Goal: Task Accomplishment & Management: Manage account settings

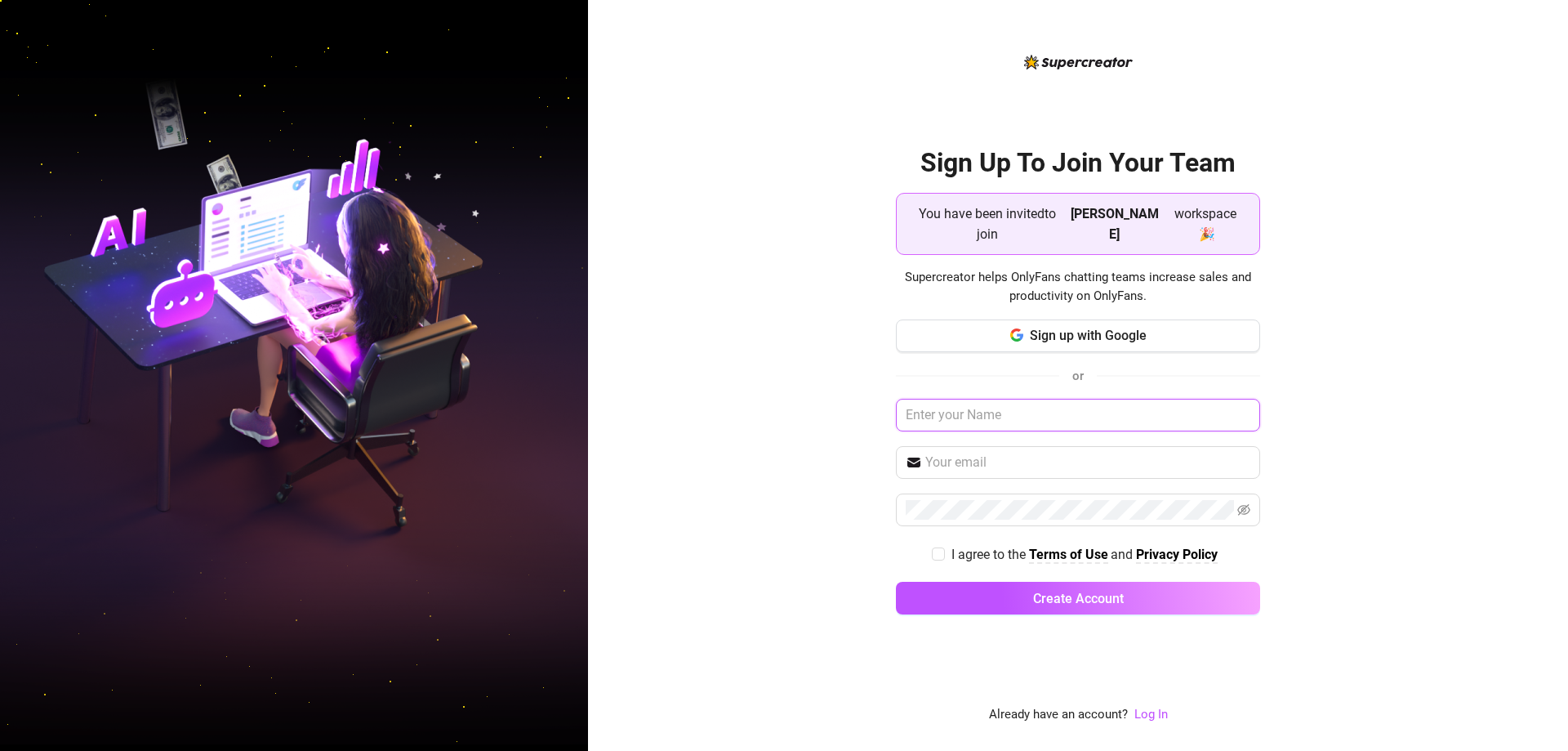
click at [1041, 421] on input "text" at bounding box center [1078, 414] width 364 height 33
type input "Ann"
click at [1072, 448] on div "Sign up with Google or Ann I agree to the Terms of Use and Privacy Policy Creat…" at bounding box center [1078, 475] width 364 height 311
drag, startPoint x: 1071, startPoint y: 451, endPoint x: 1060, endPoint y: 461, distance: 14.9
click at [1069, 455] on span at bounding box center [1078, 463] width 364 height 33
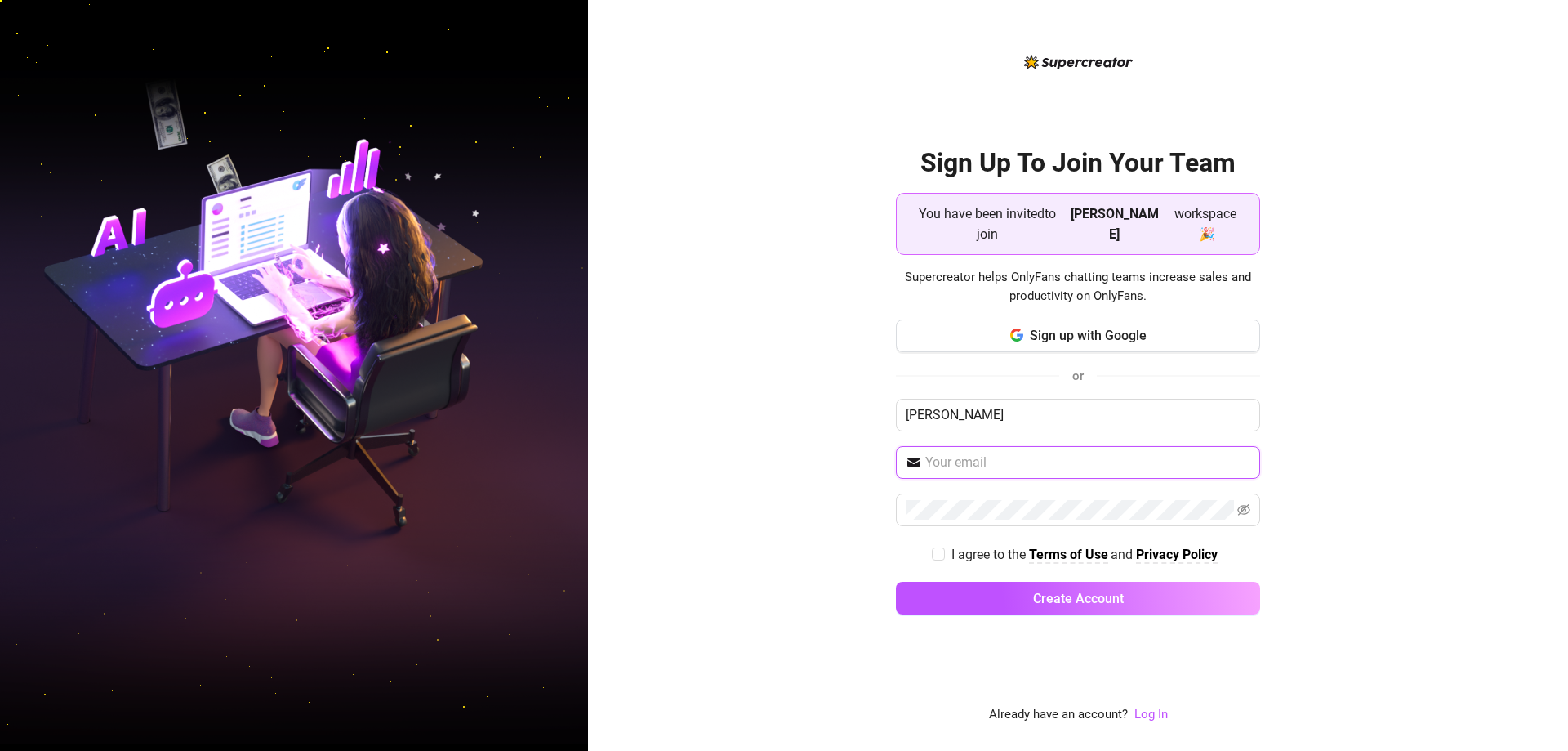
click at [1059, 461] on input "text" at bounding box center [1088, 463] width 325 height 20
type input "rowieqt13@gmail.com"
click at [896, 581] on button "Create Account" at bounding box center [1078, 597] width 364 height 33
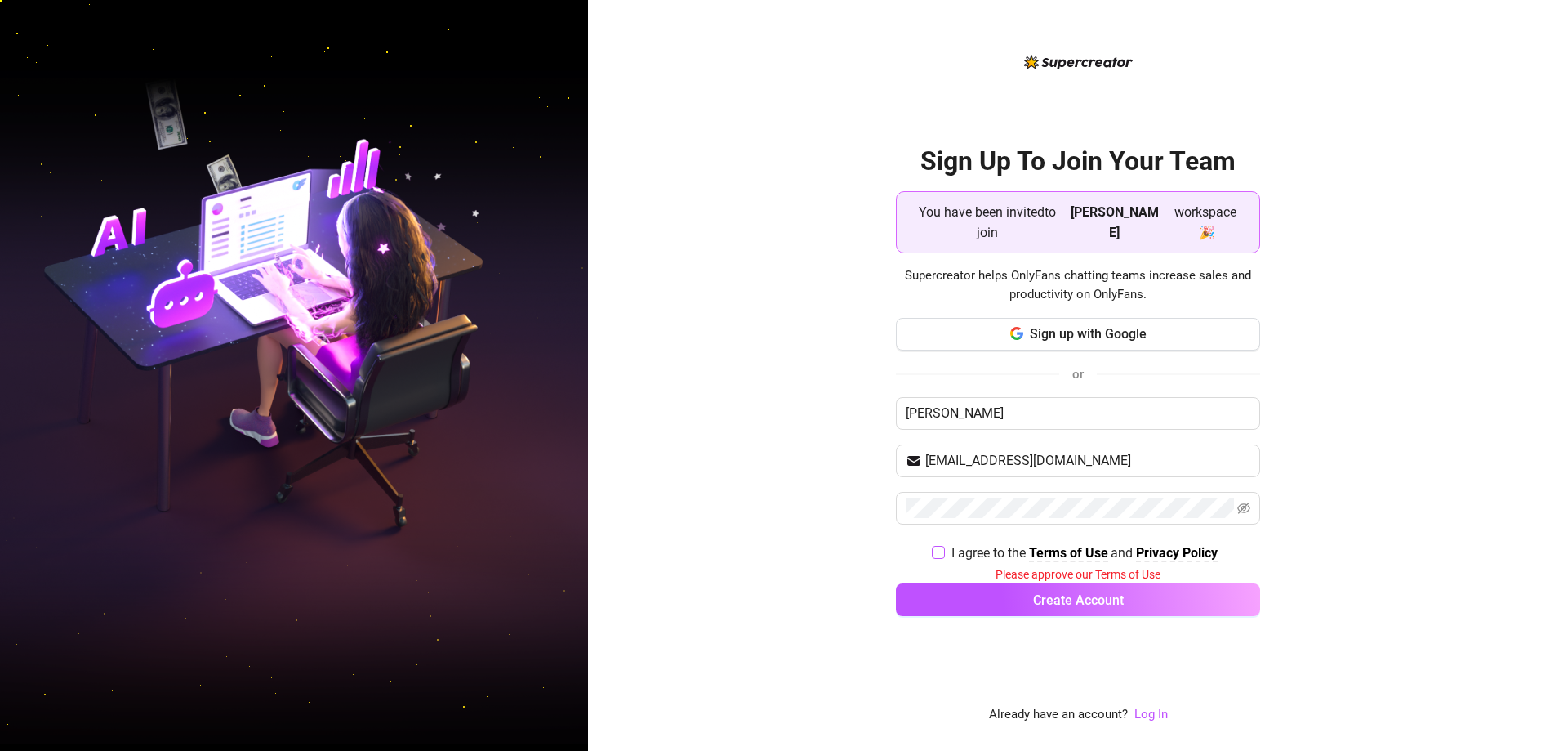
click at [934, 547] on input "I agree to the Terms of Use and Privacy Policy" at bounding box center [937, 551] width 12 height 12
checkbox input "true"
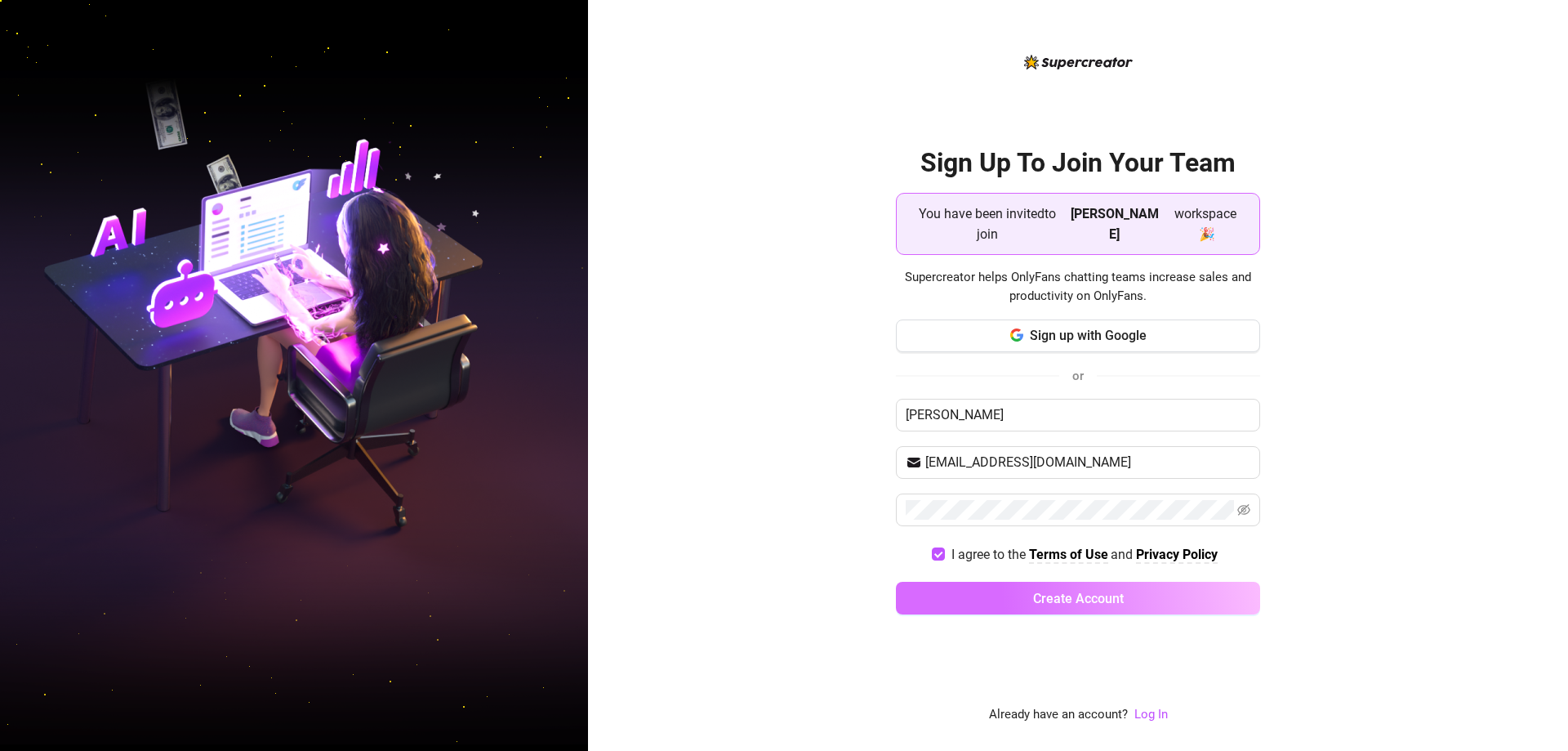
click at [987, 598] on button "Create Account" at bounding box center [1078, 597] width 364 height 33
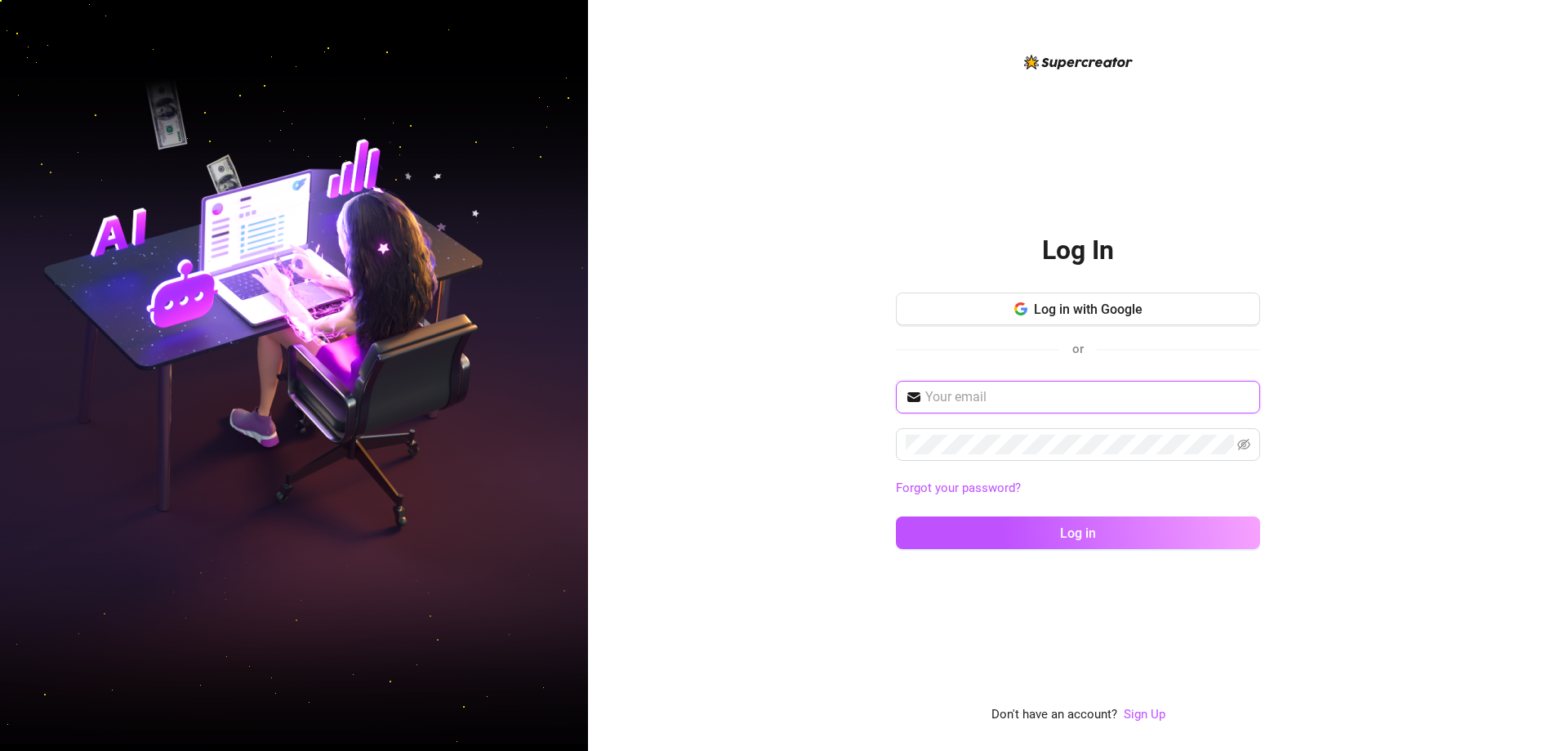
click at [991, 391] on input "text" at bounding box center [1088, 397] width 325 height 20
type input "rowieqt13@gmail.com"
click at [896, 516] on button "Log in" at bounding box center [1078, 532] width 364 height 33
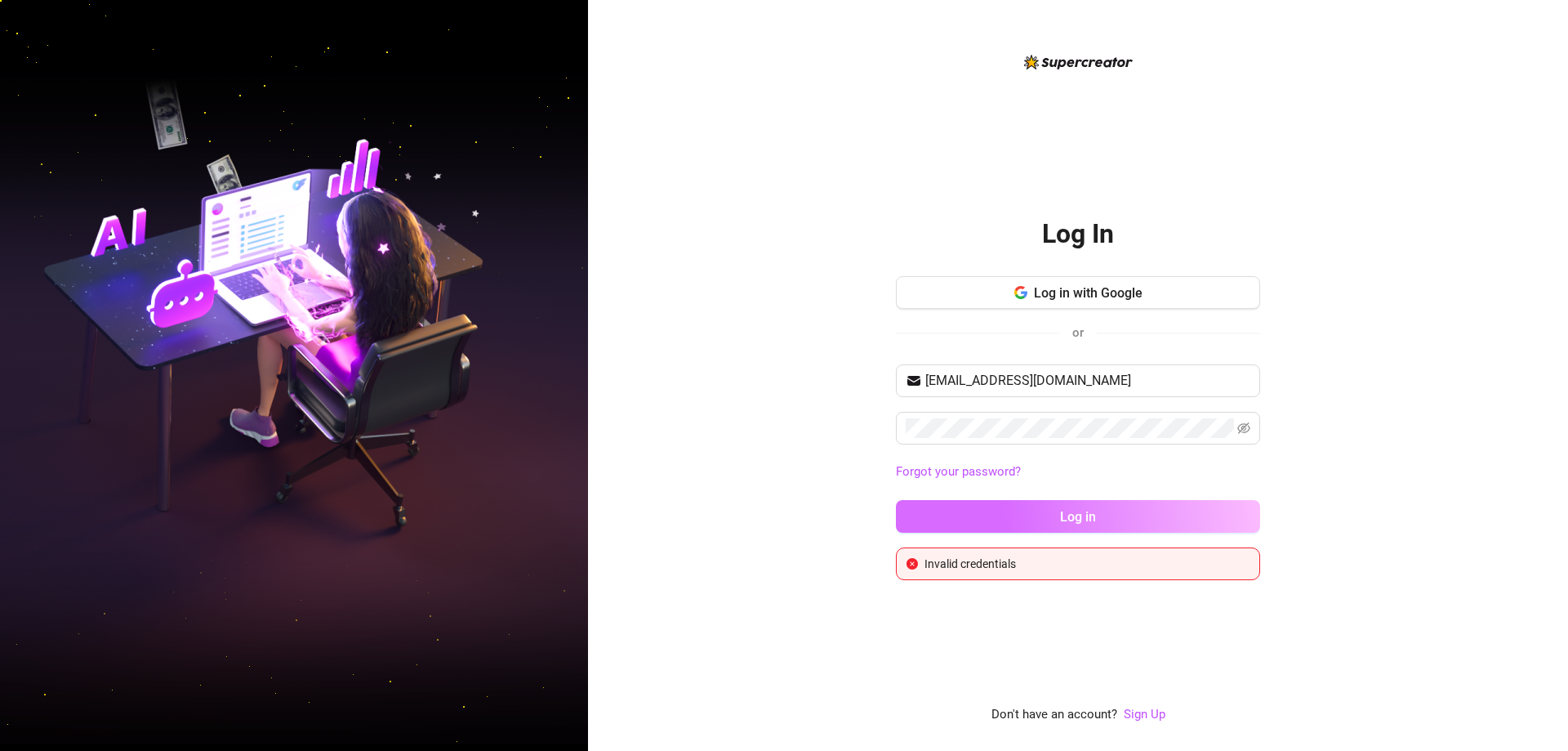
click at [1030, 514] on button "Log in" at bounding box center [1078, 516] width 364 height 33
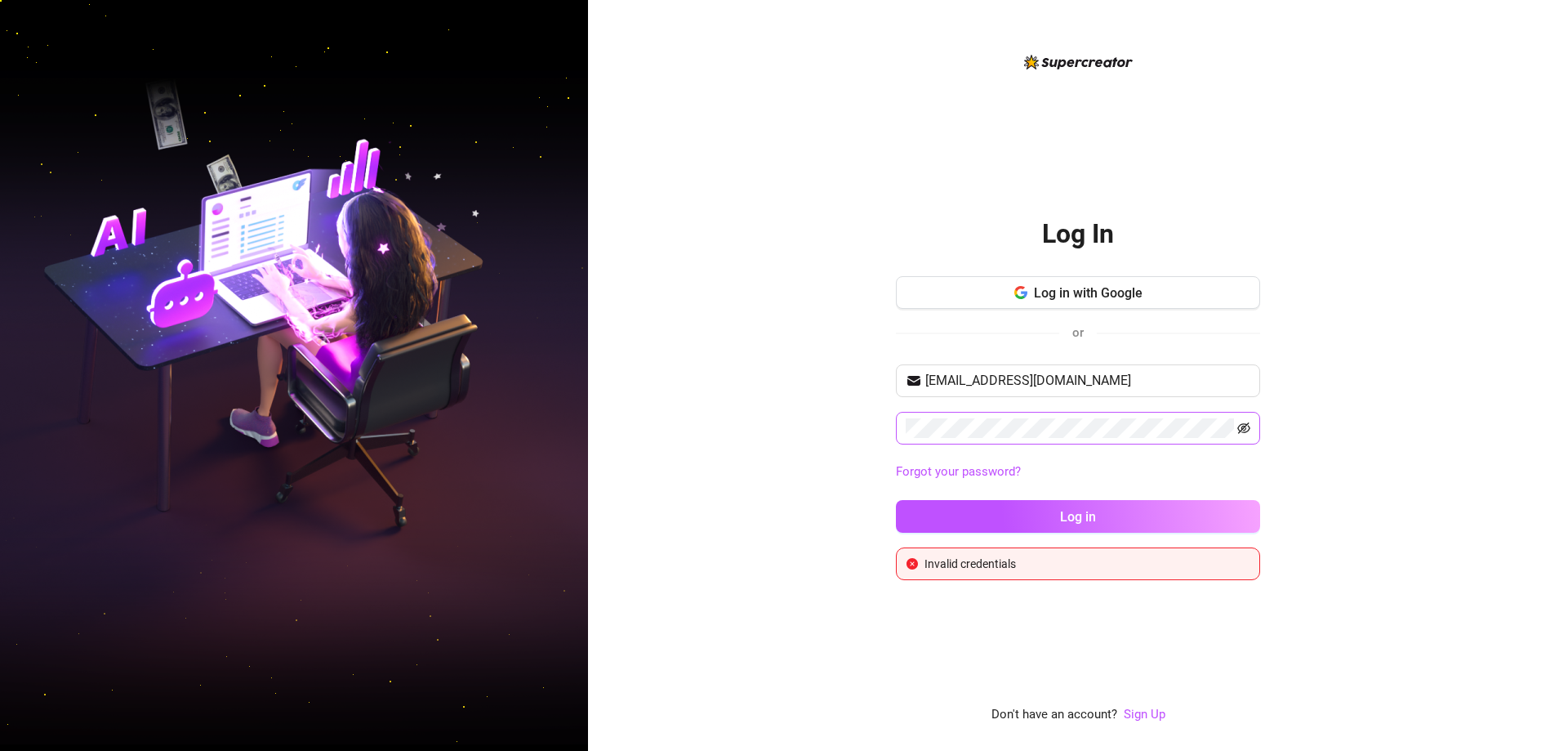
click at [1240, 430] on icon "eye-invisible" at bounding box center [1243, 428] width 13 height 13
click at [1104, 389] on input "rowieqt13@gmail.com" at bounding box center [1088, 380] width 325 height 20
click at [1081, 497] on div "rowieqt13@gmail.com Forgot your password? Log in" at bounding box center [1078, 455] width 364 height 183
click at [1079, 511] on span "Log in" at bounding box center [1077, 516] width 36 height 15
click at [985, 471] on link "Forgot your password?" at bounding box center [958, 471] width 125 height 14
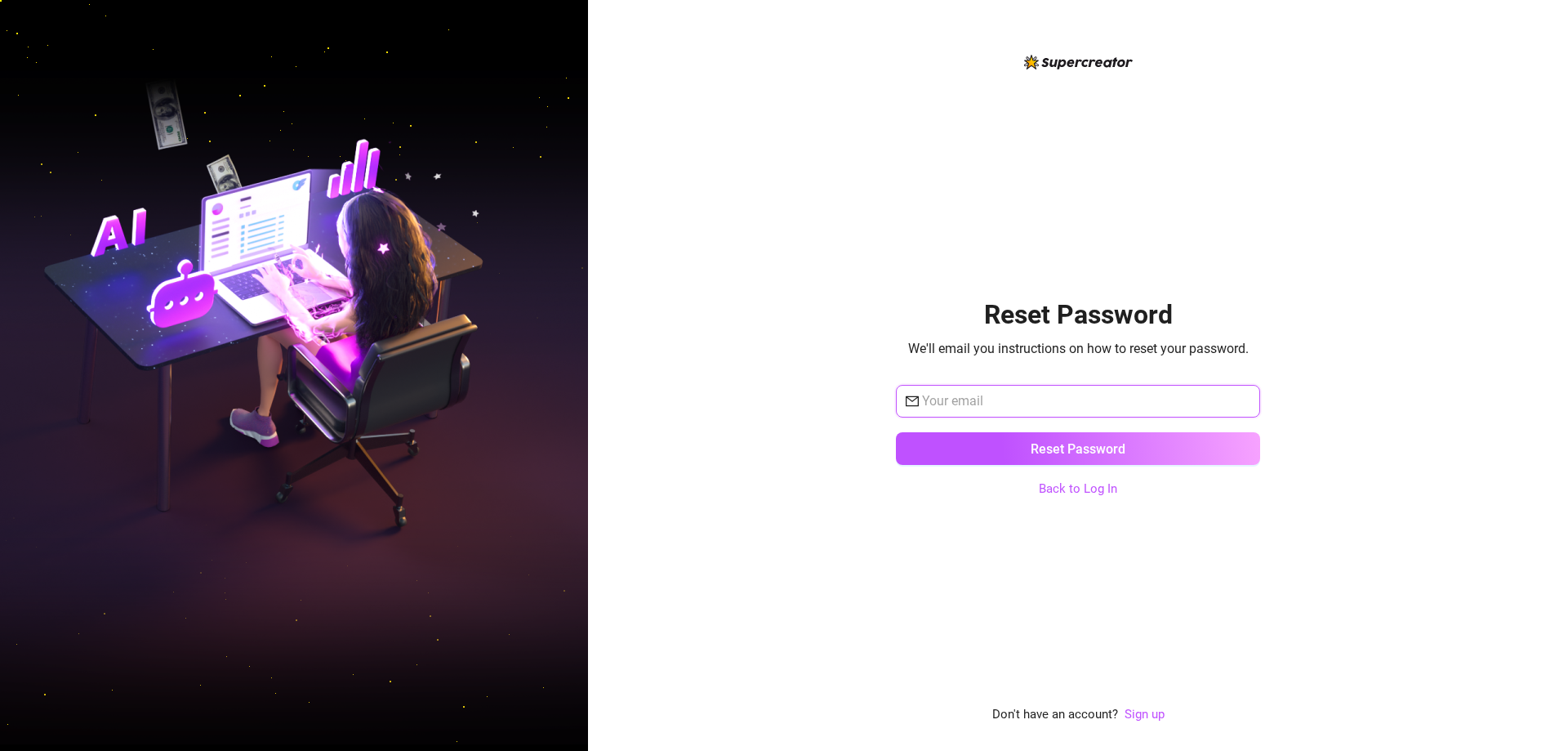
click at [979, 408] on input "text" at bounding box center [1086, 401] width 328 height 20
type input "rowieqt13@gmail.com"
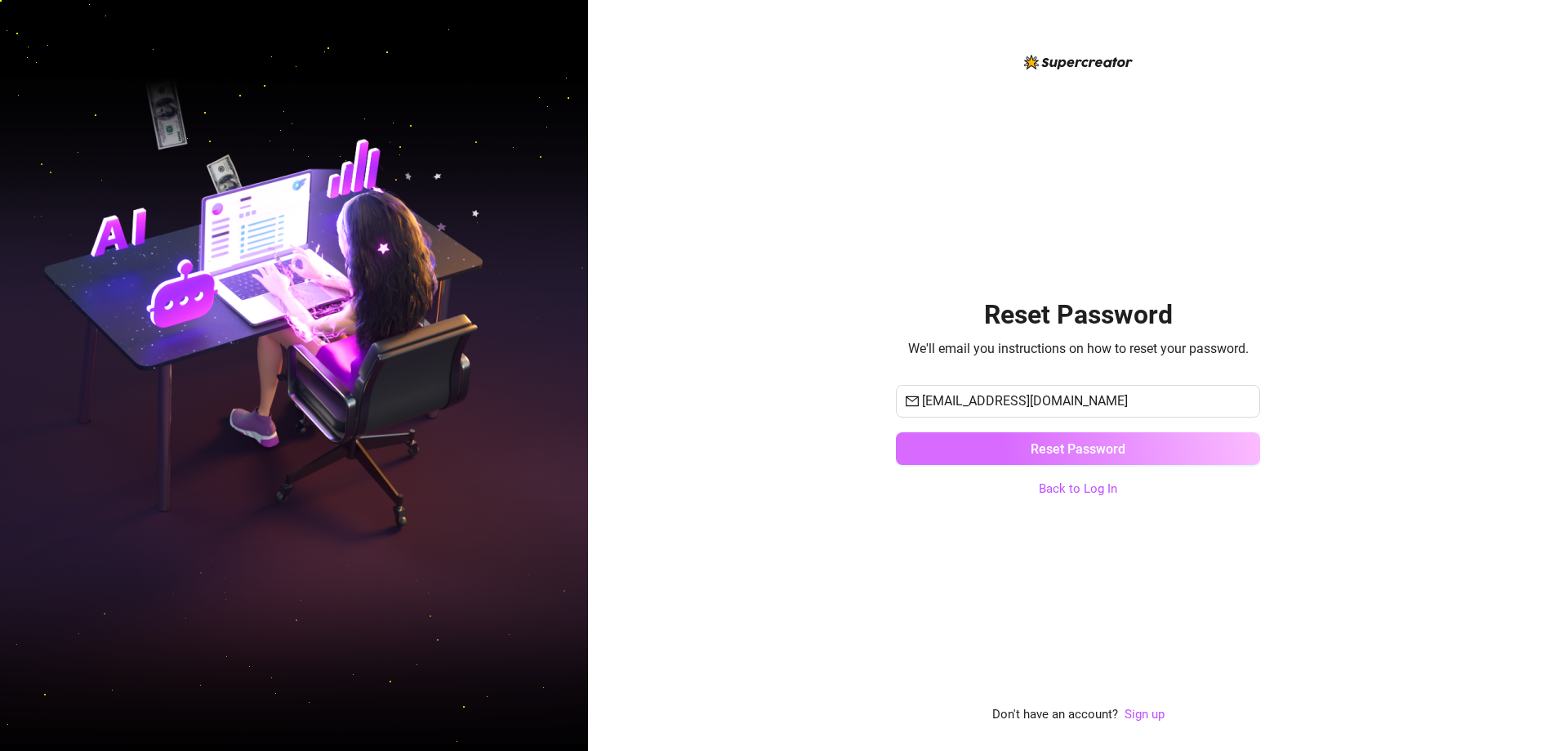
click at [992, 446] on button "Reset Password" at bounding box center [1078, 448] width 364 height 33
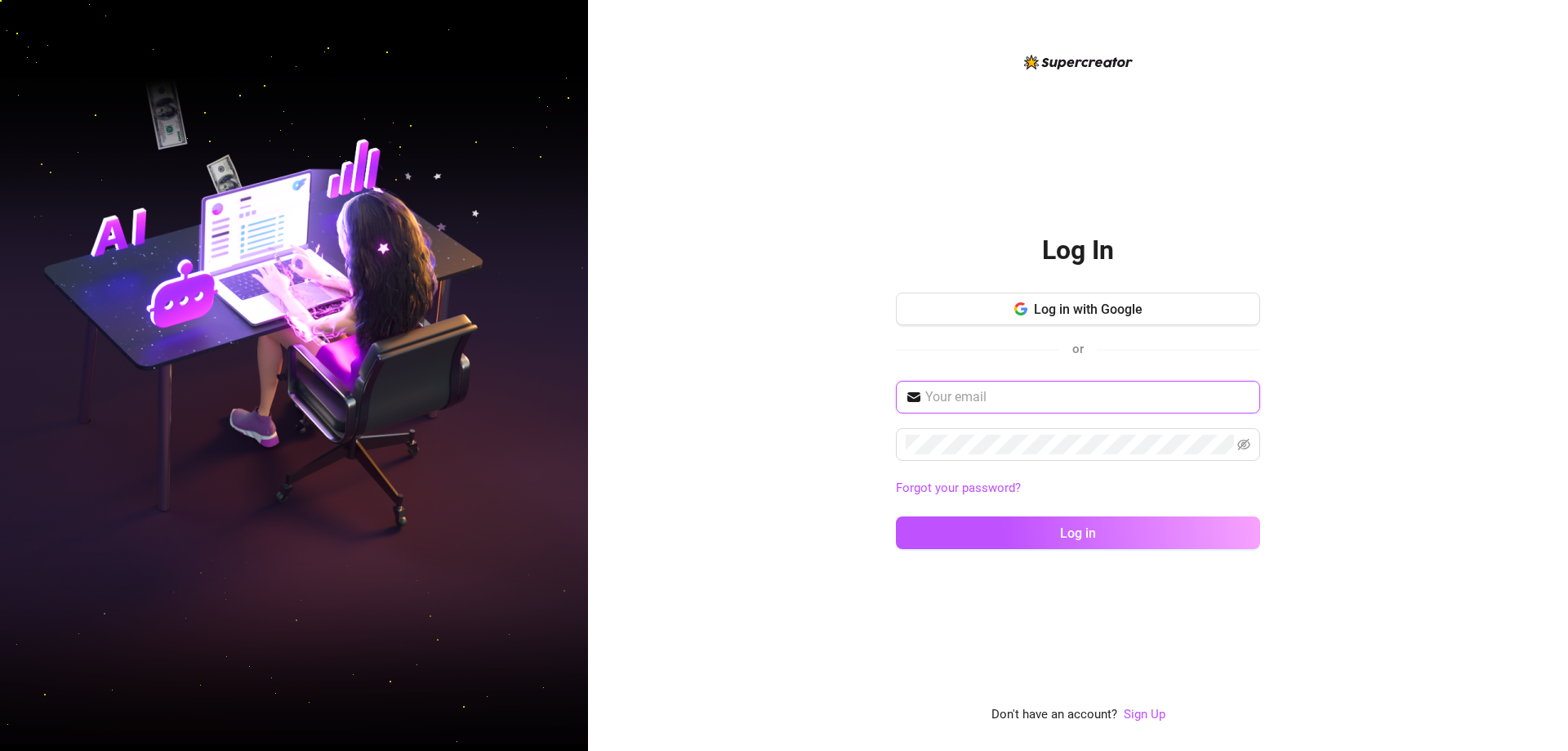
click at [1034, 401] on input "text" at bounding box center [1088, 397] width 325 height 20
type input "rowieqt13@gmail.com"
click at [896, 516] on button "Log in" at bounding box center [1078, 532] width 364 height 33
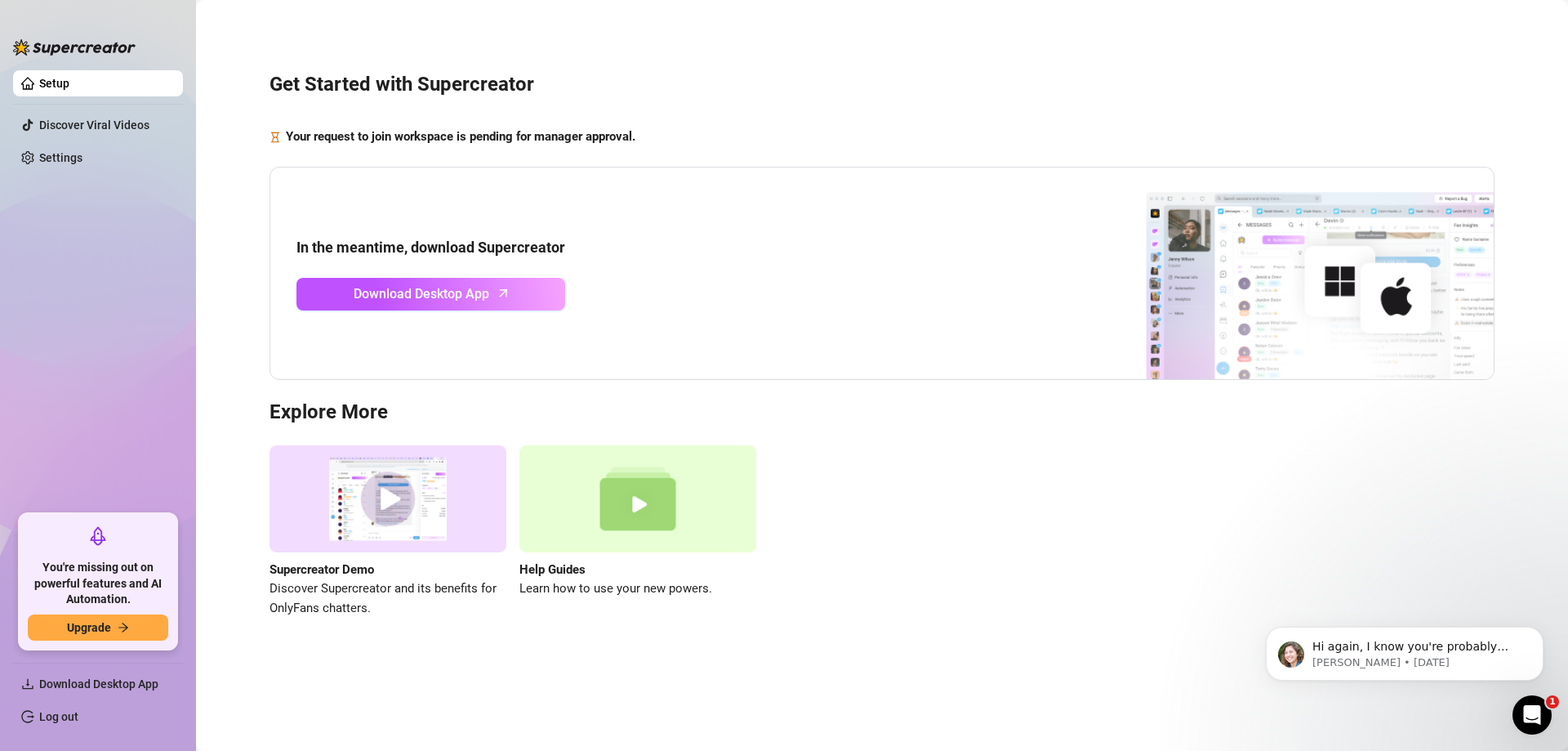
drag, startPoint x: 962, startPoint y: 263, endPoint x: 897, endPoint y: 255, distance: 65.5
click at [964, 263] on div "In the meantime, download Supercreator Download Desktop App" at bounding box center [882, 274] width 1224 height 214
click at [401, 282] on link "Download Desktop App" at bounding box center [430, 294] width 269 height 33
click at [44, 718] on link "Log out" at bounding box center [59, 716] width 39 height 13
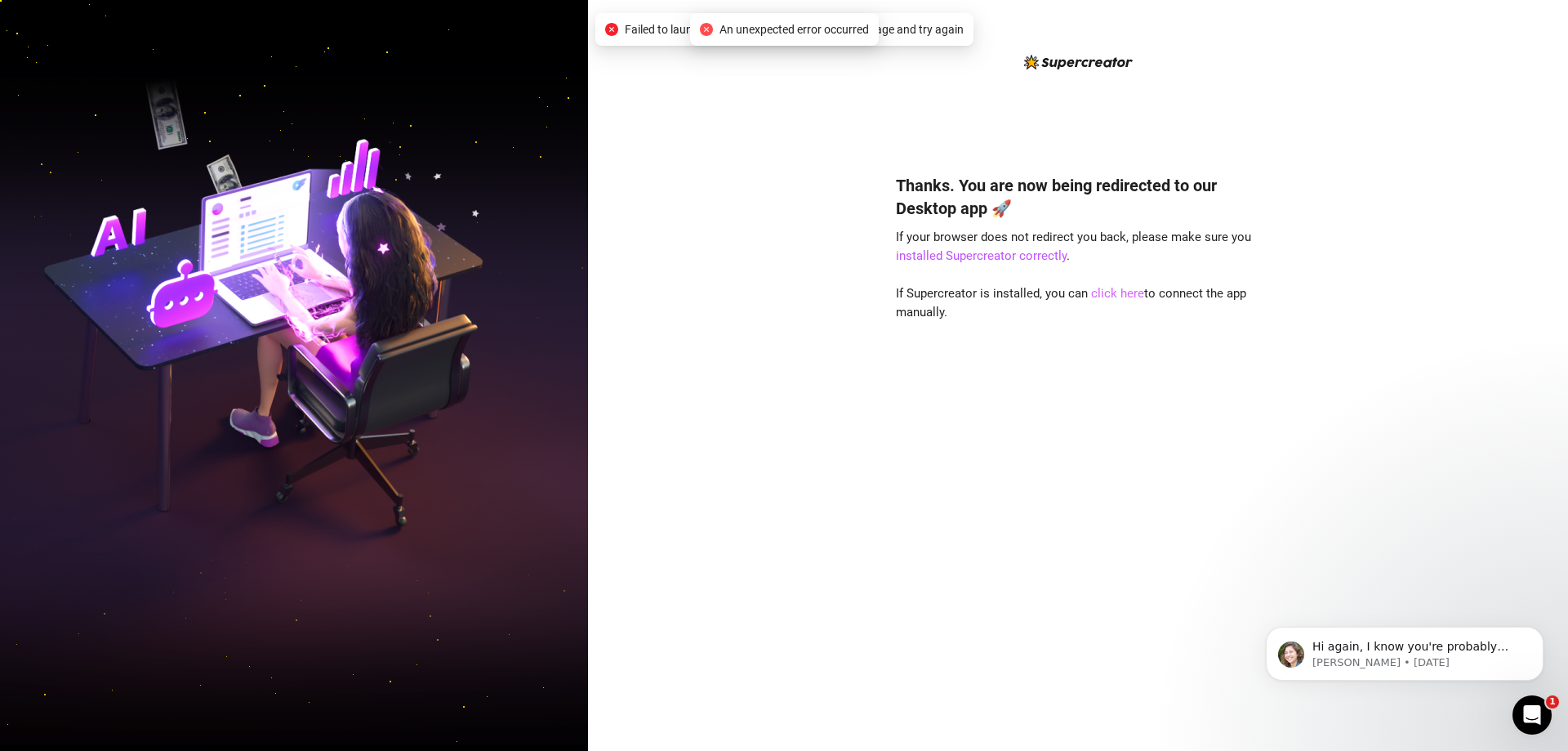
click at [1125, 293] on link "click here" at bounding box center [1116, 293] width 53 height 14
click at [1116, 288] on link "click here" at bounding box center [1116, 293] width 53 height 14
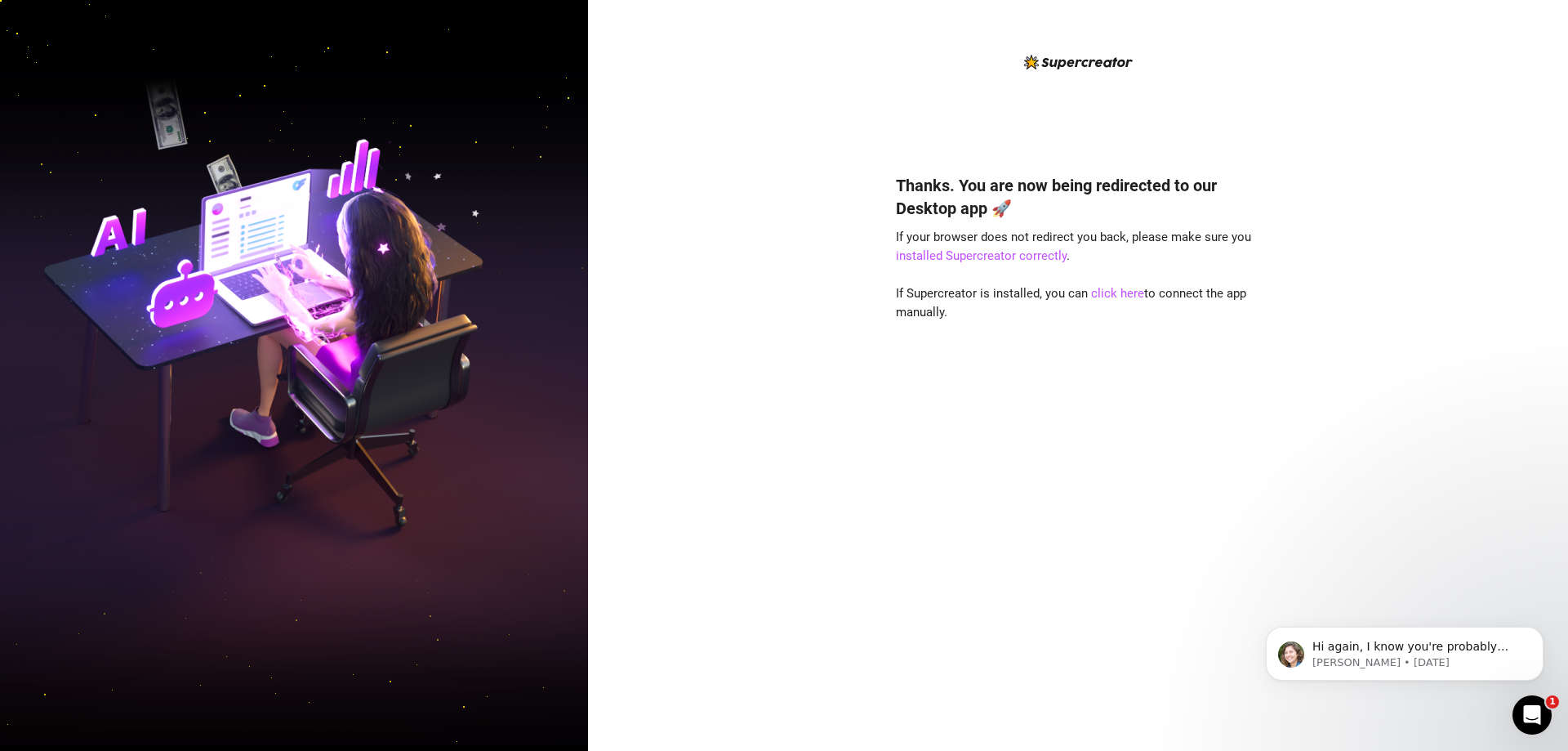
click at [1028, 536] on div "Thanks. You are now being redirected to our Desktop app 🚀 If your browser does …" at bounding box center [1078, 438] width 364 height 572
click at [1141, 293] on link "click here" at bounding box center [1116, 293] width 53 height 14
click at [1122, 295] on link "click here" at bounding box center [1116, 293] width 53 height 14
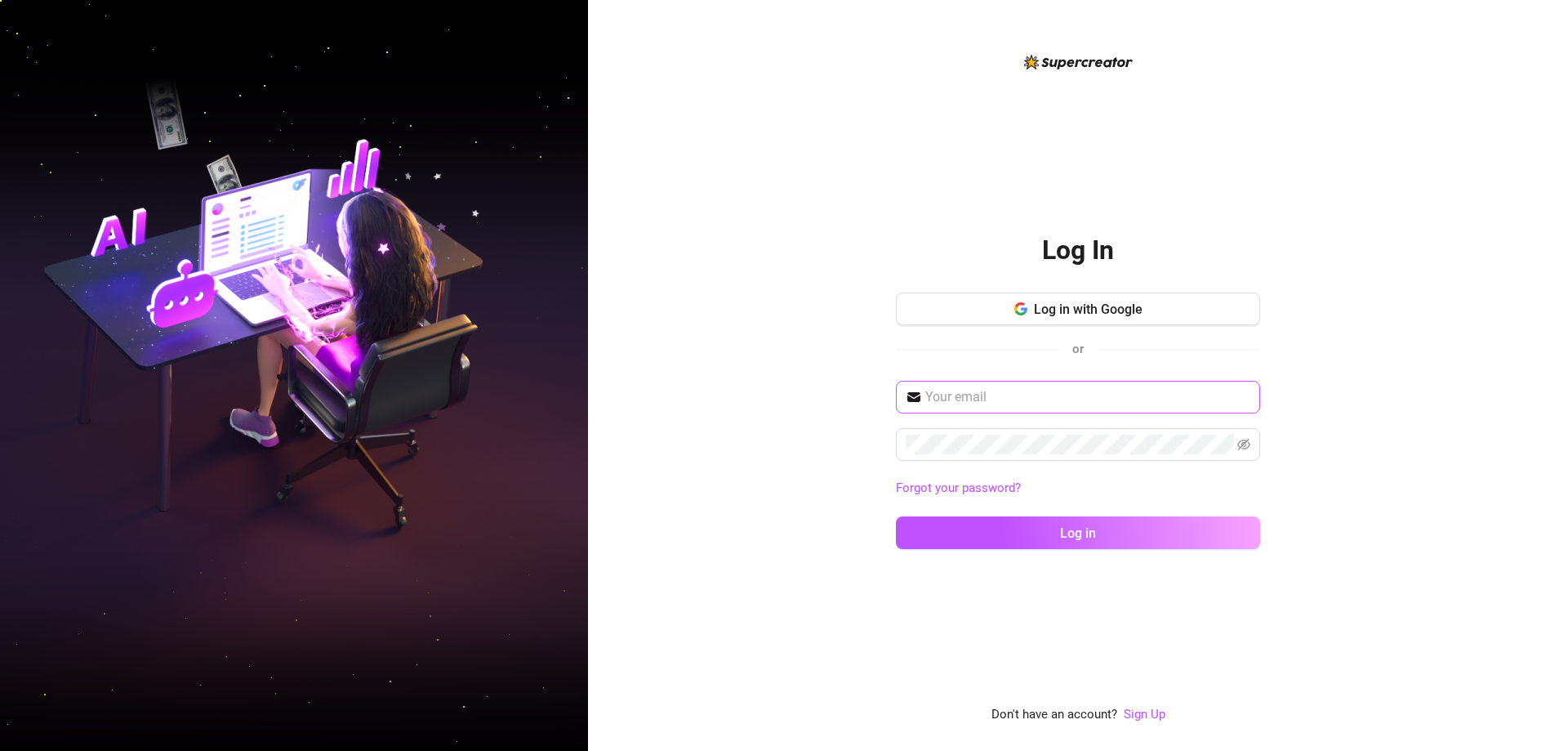
click at [1141, 408] on span at bounding box center [1078, 396] width 364 height 33
click at [1138, 395] on input "text" at bounding box center [1088, 397] width 325 height 20
type input "rowieqt13@gmail.com"
click at [896, 516] on button "Log in" at bounding box center [1078, 532] width 364 height 33
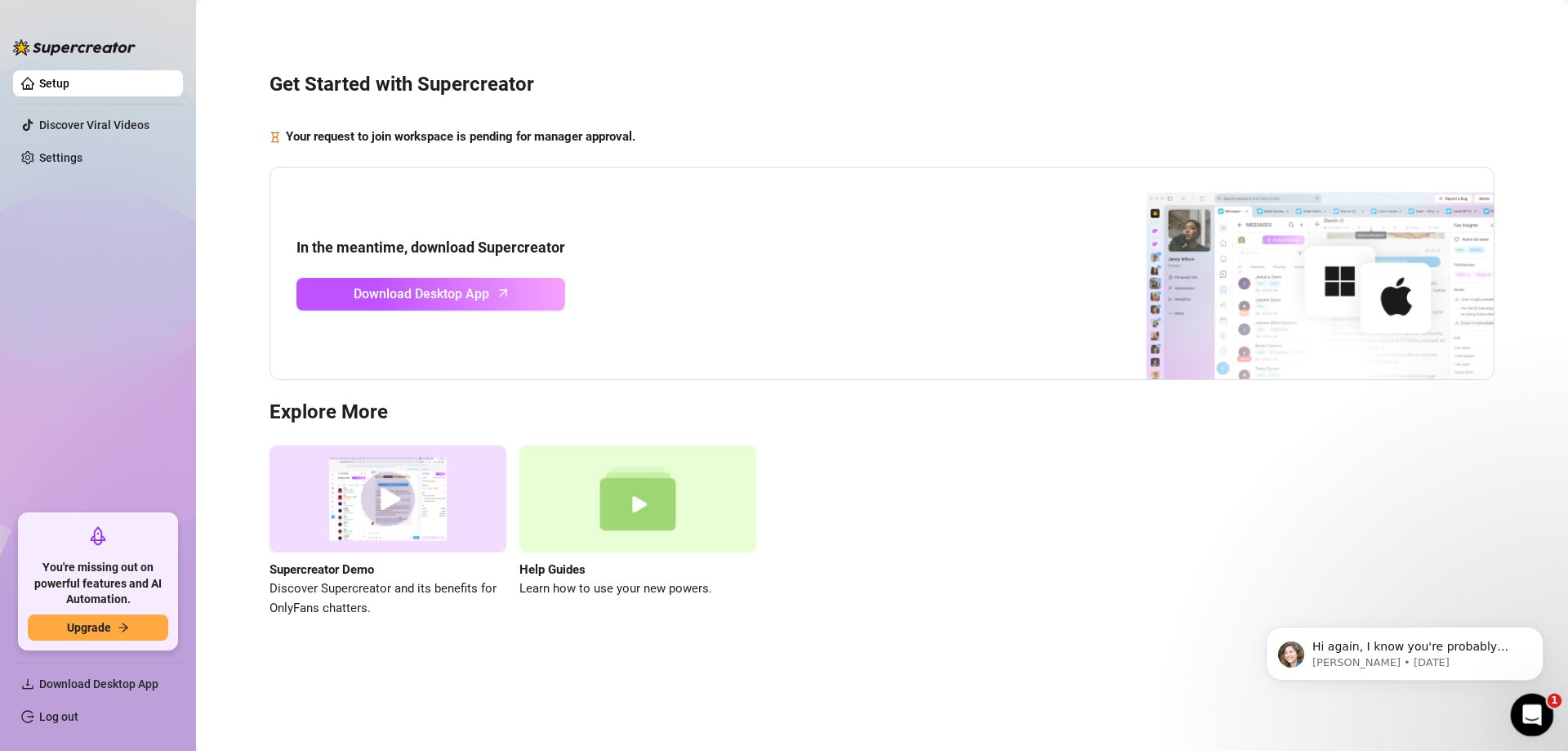
click at [1535, 714] on icon "Open Intercom Messenger" at bounding box center [1530, 713] width 27 height 27
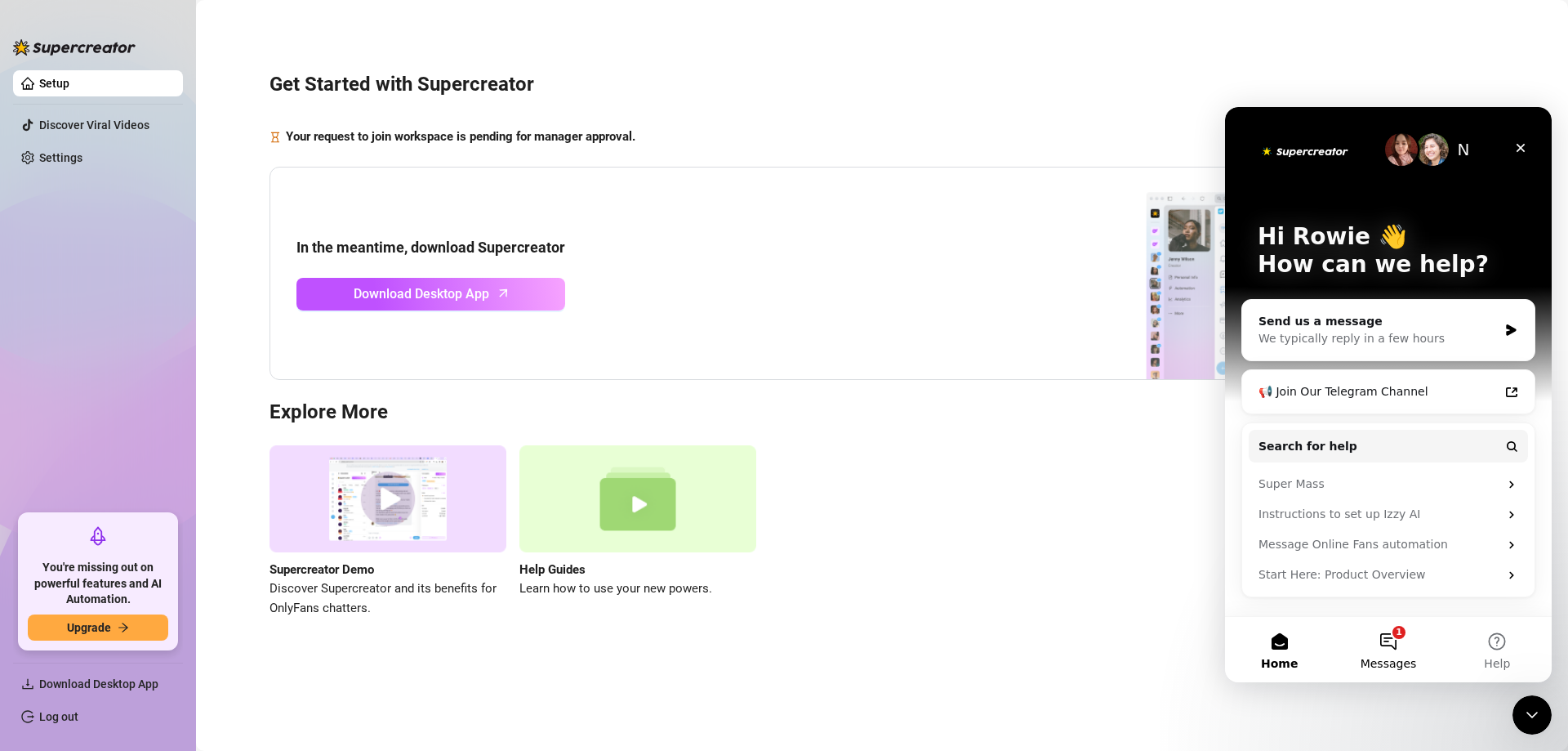
click at [1370, 641] on button "1 Messages" at bounding box center [1388, 649] width 109 height 65
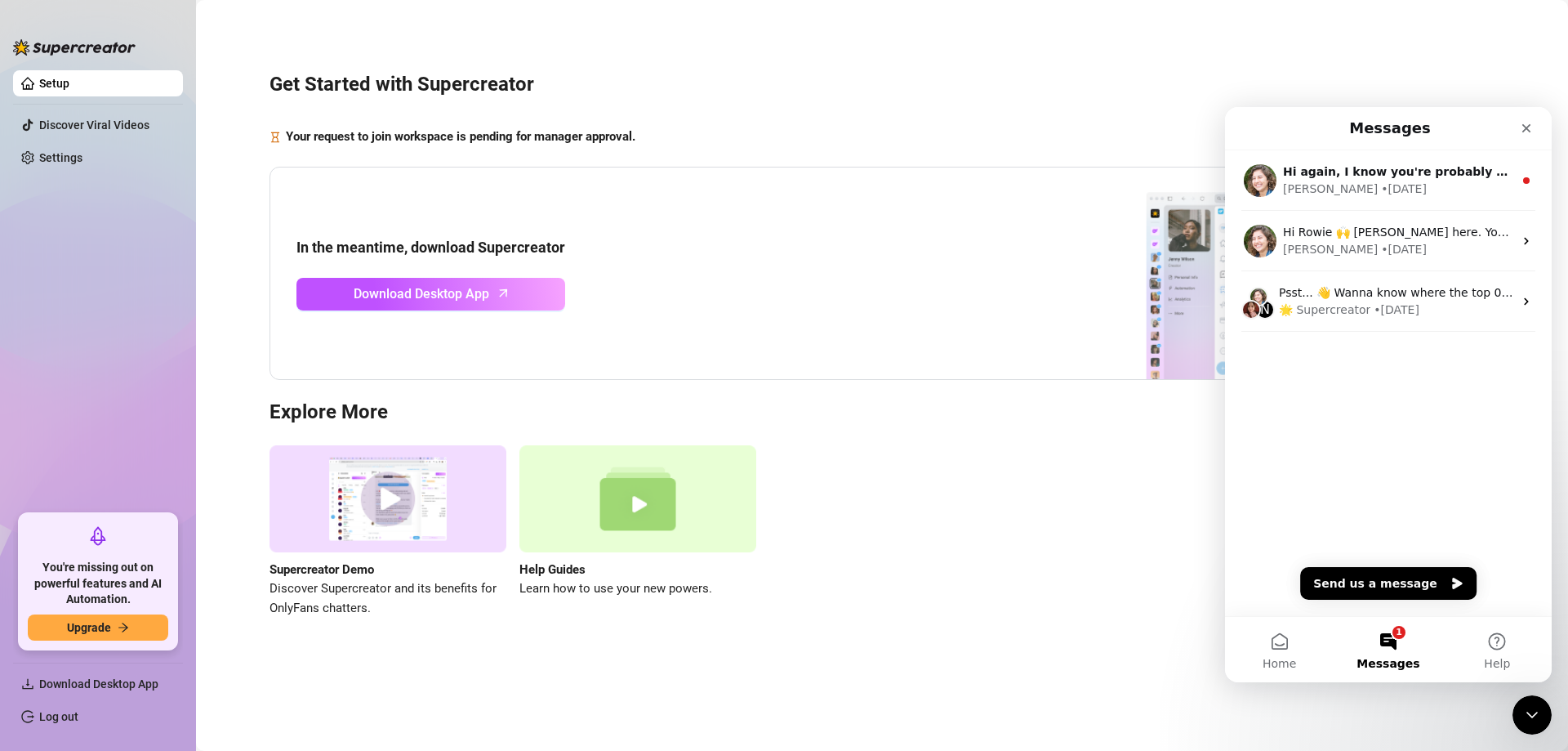
click at [1390, 644] on button "1 Messages" at bounding box center [1388, 649] width 109 height 65
click at [120, 680] on span "Download Desktop App" at bounding box center [99, 683] width 120 height 13
click at [936, 320] on div "In the meantime, download Supercreator Download Desktop App" at bounding box center [882, 274] width 1224 height 214
click at [1527, 126] on icon "Close" at bounding box center [1526, 128] width 13 height 13
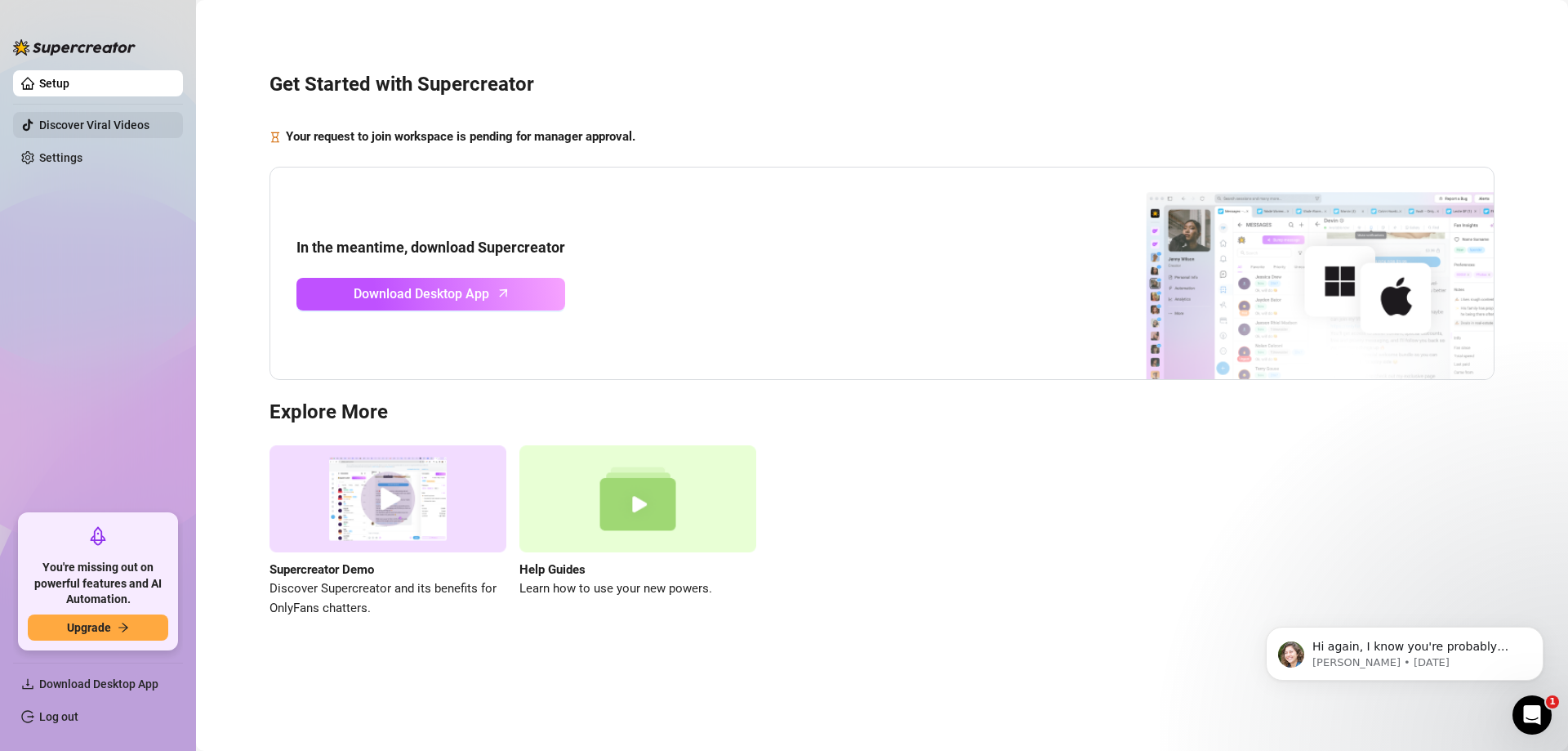
click at [59, 126] on link "Discover Viral Videos" at bounding box center [95, 125] width 111 height 13
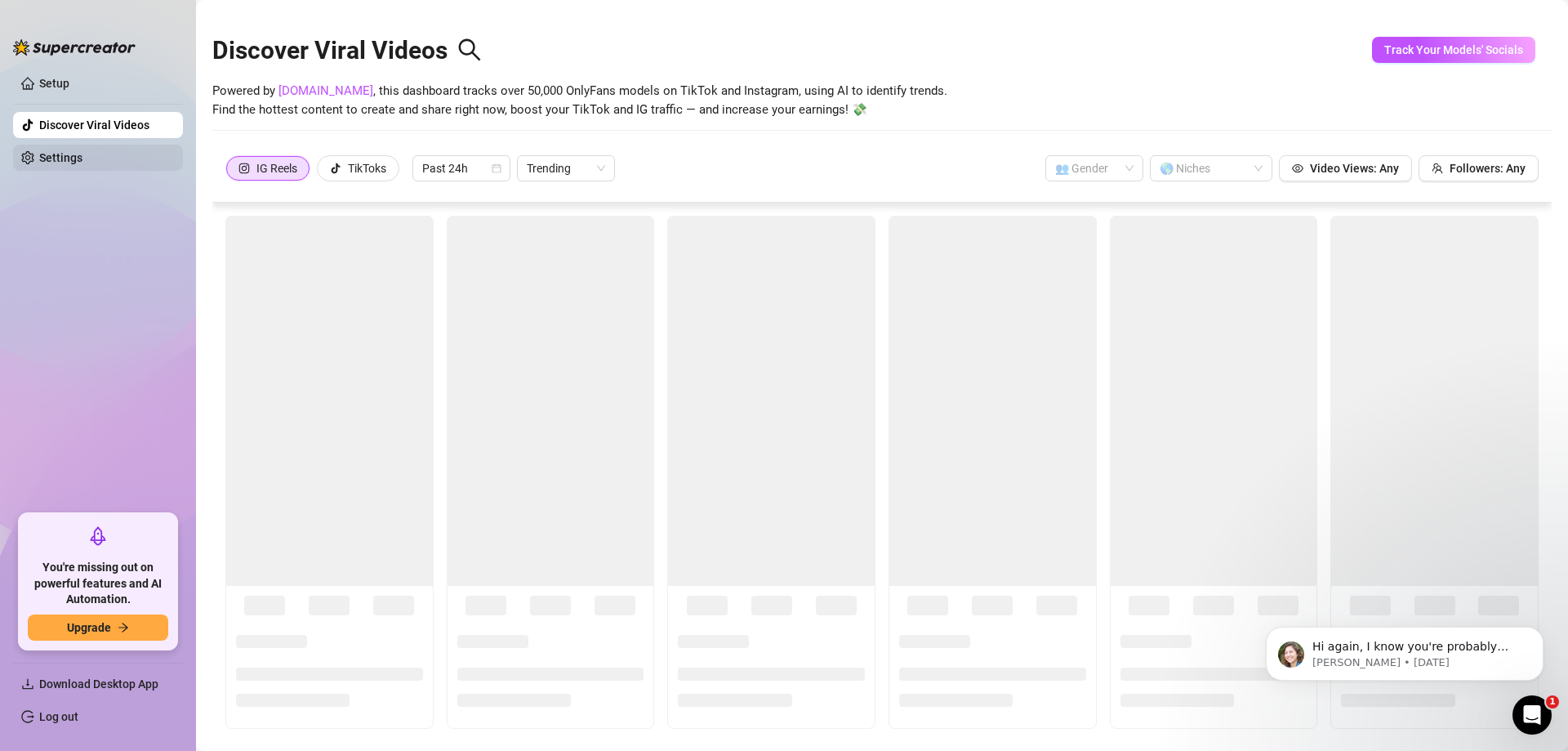
click at [47, 157] on link "Settings" at bounding box center [61, 157] width 43 height 13
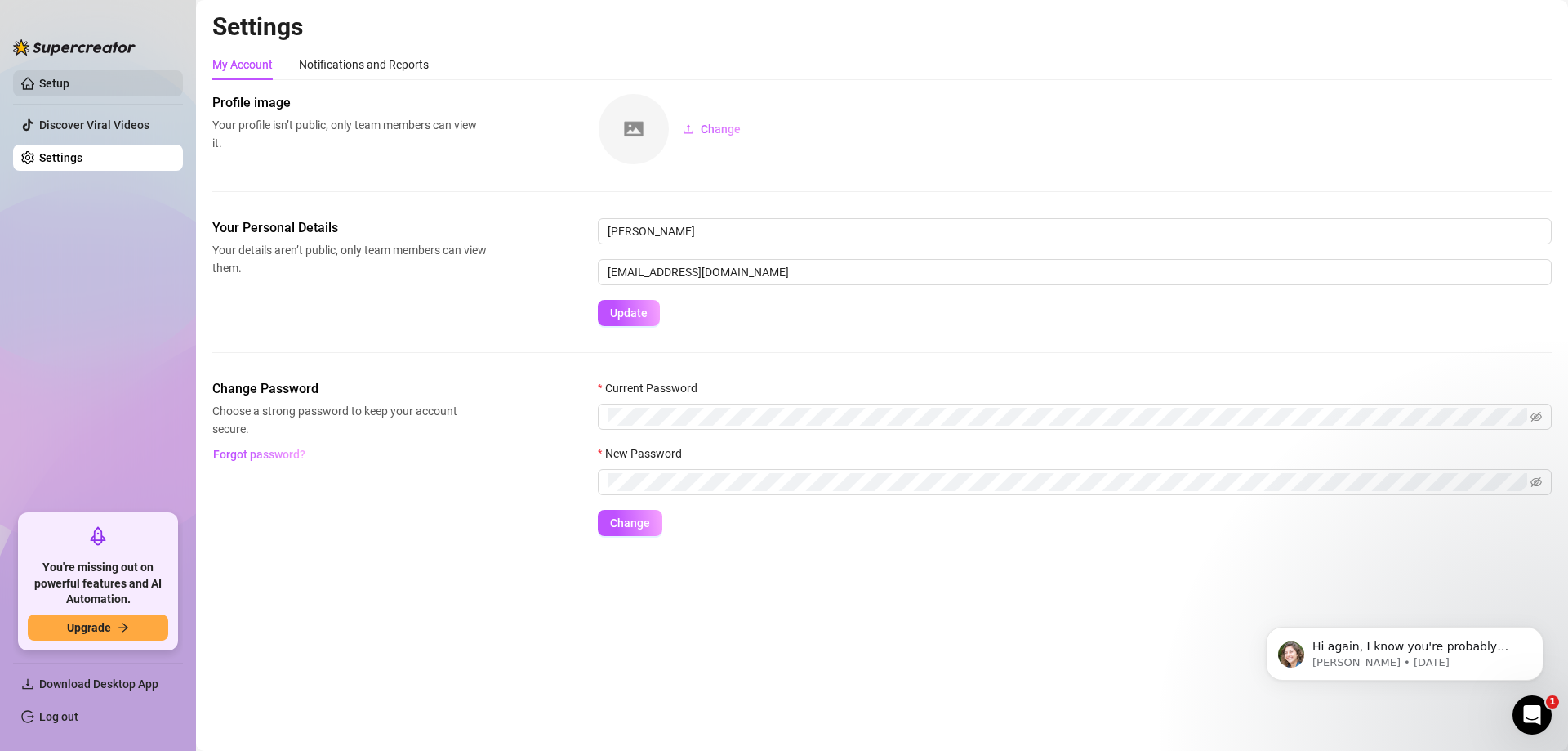
click at [65, 77] on link "Setup" at bounding box center [54, 83] width 30 height 13
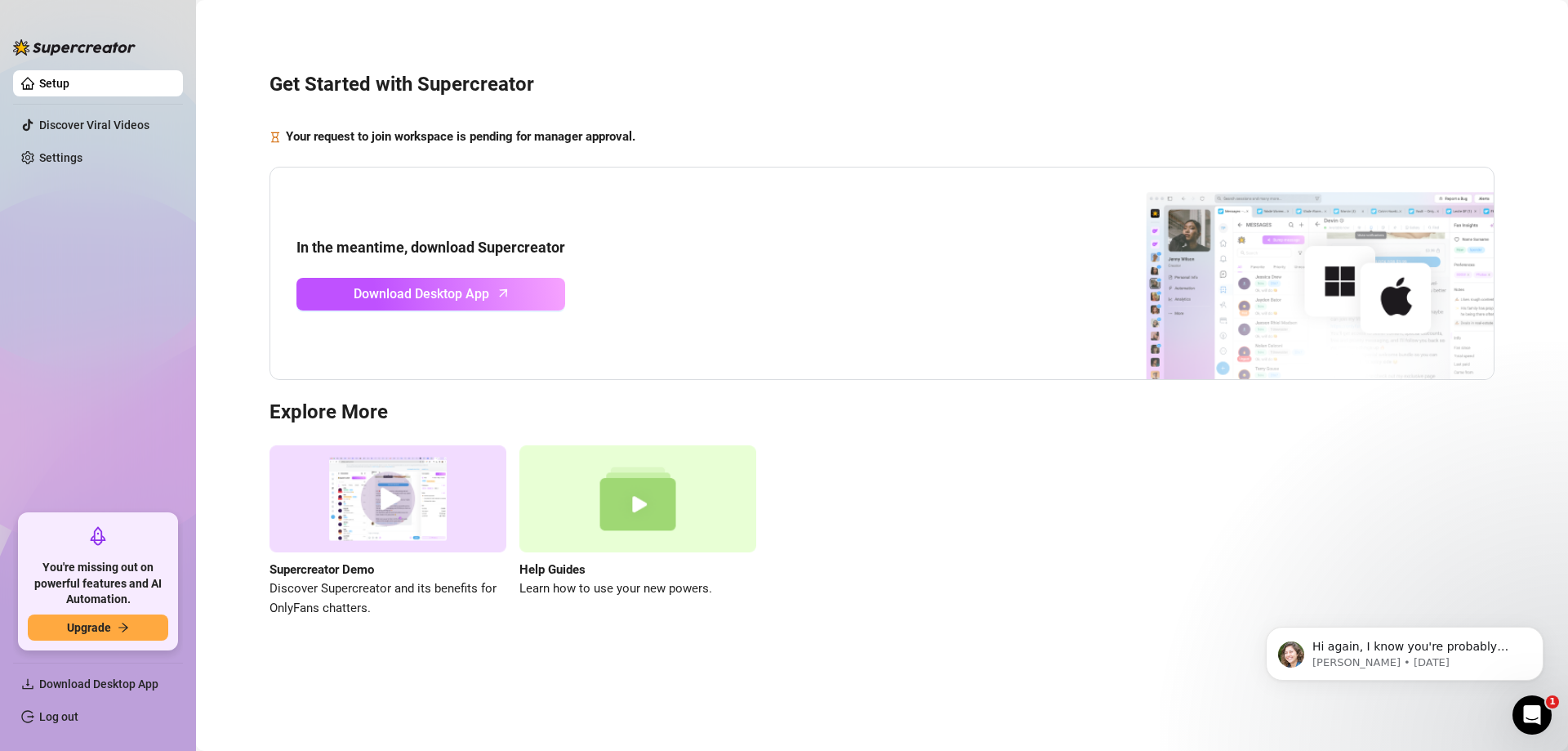
click at [65, 77] on link "Setup" at bounding box center [54, 83] width 30 height 13
drag, startPoint x: 771, startPoint y: 373, endPoint x: 780, endPoint y: 379, distance: 10.8
click at [775, 376] on div "In the meantime, download Supercreator Download Desktop App" at bounding box center [882, 274] width 1224 height 214
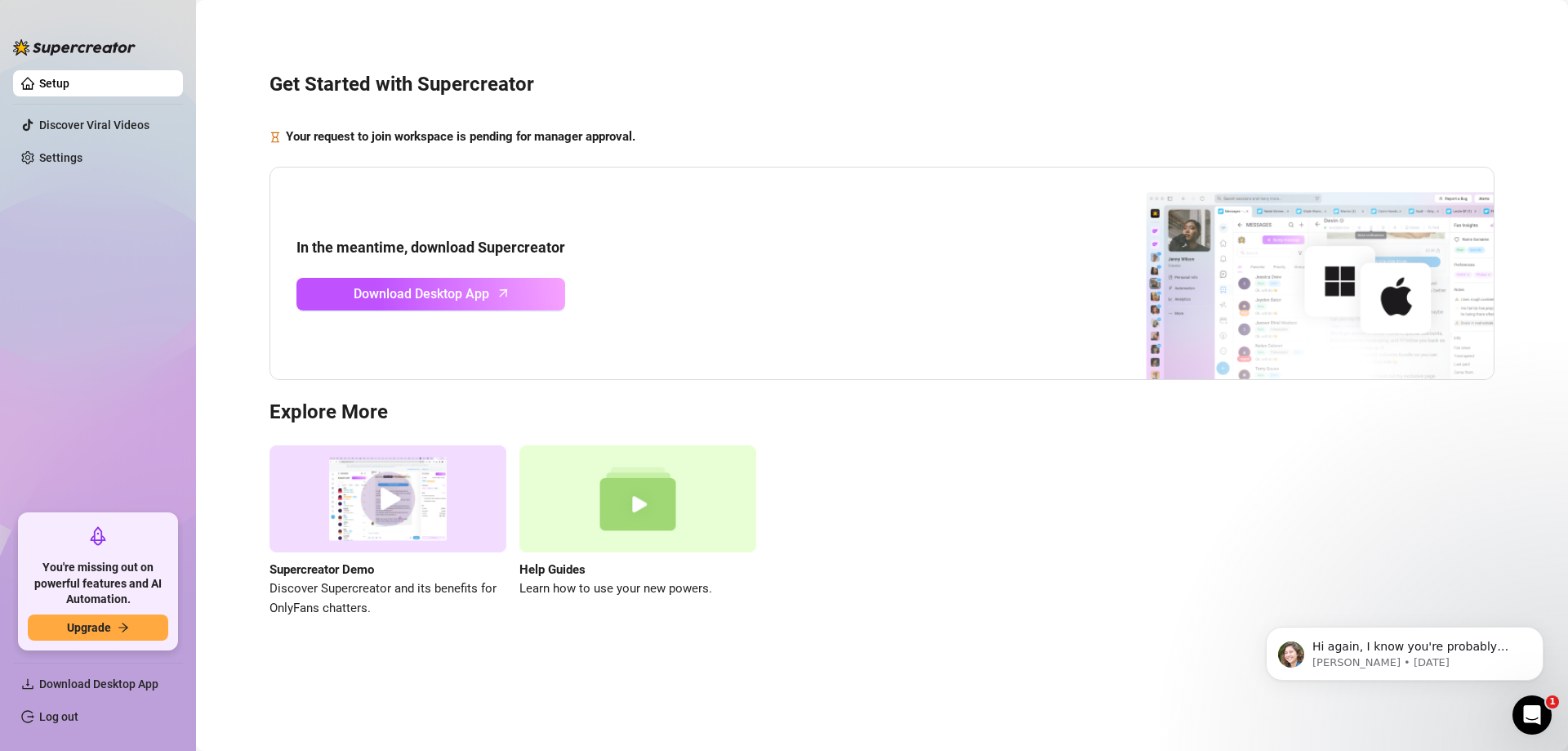
click at [1021, 424] on h3 "Explore More" at bounding box center [882, 412] width 1224 height 26
